Goal: Task Accomplishment & Management: Manage account settings

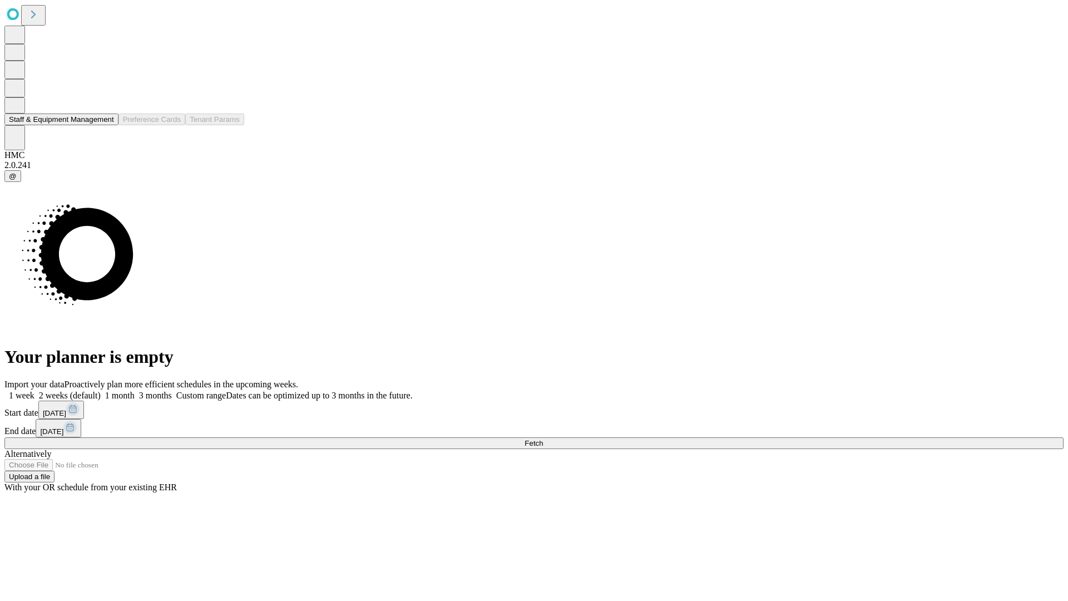
click at [104, 125] on button "Staff & Equipment Management" at bounding box center [61, 120] width 114 height 12
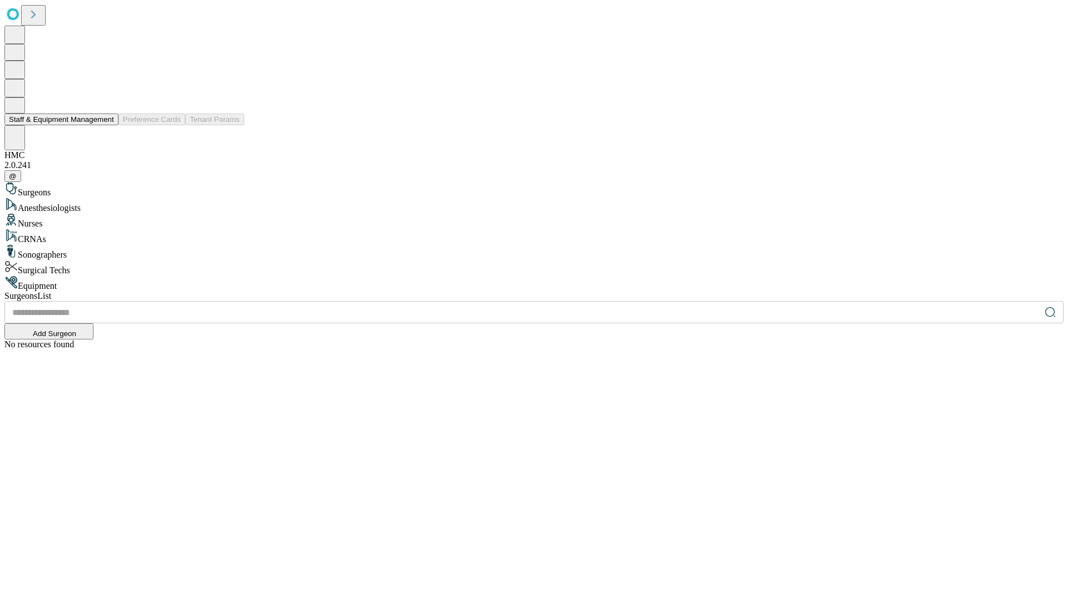
click at [106, 125] on button "Staff & Equipment Management" at bounding box center [61, 120] width 114 height 12
